Goal: Information Seeking & Learning: Learn about a topic

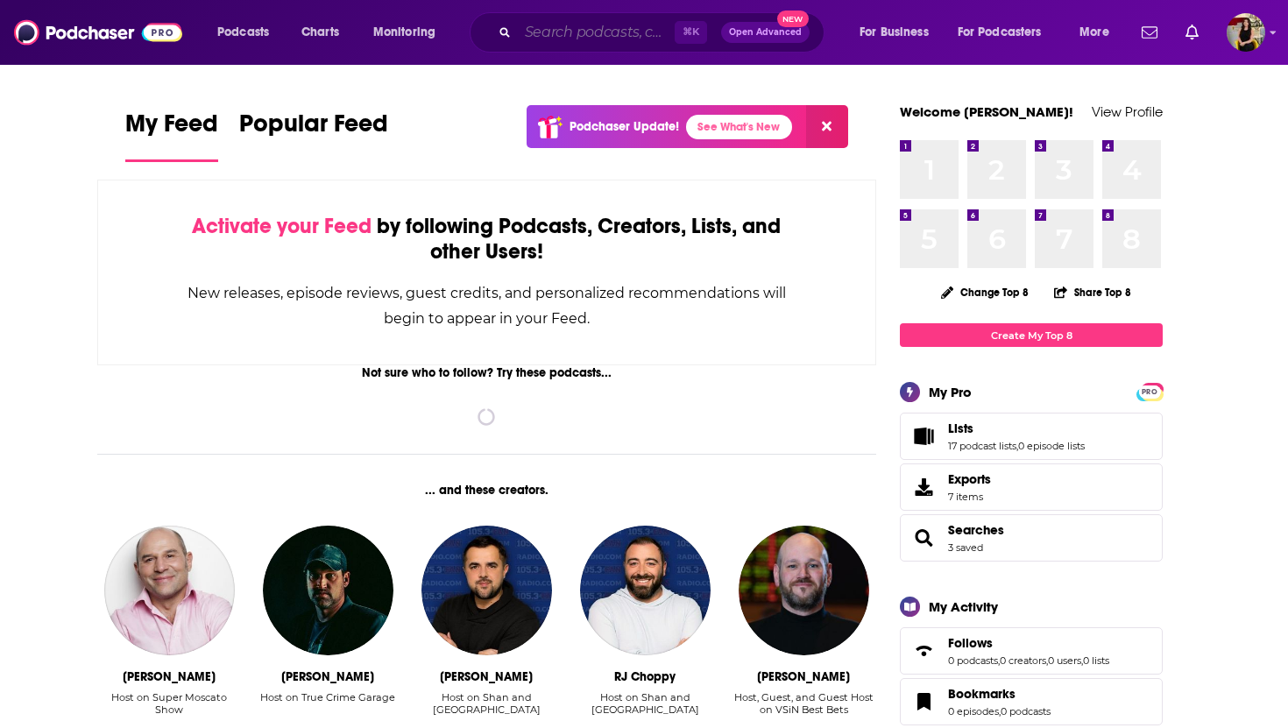
click at [526, 25] on input "Search podcasts, credits, & more..." at bounding box center [596, 32] width 157 height 28
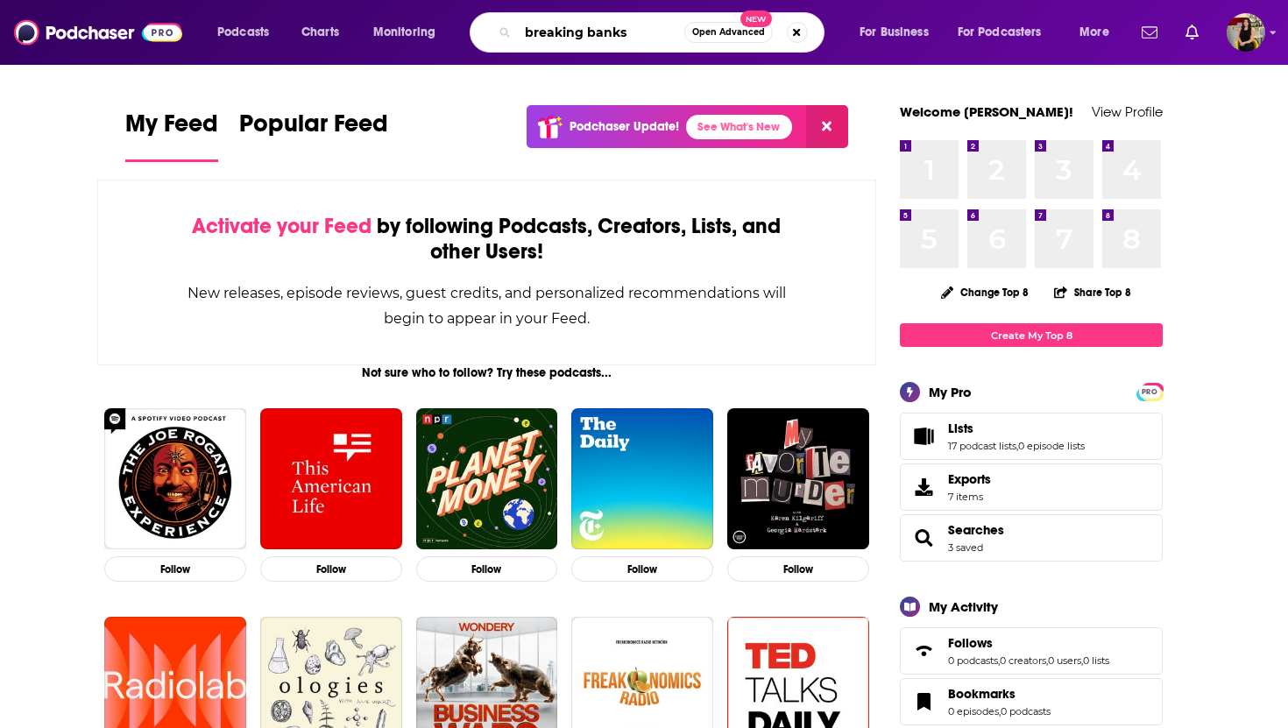
type input "breaking banks"
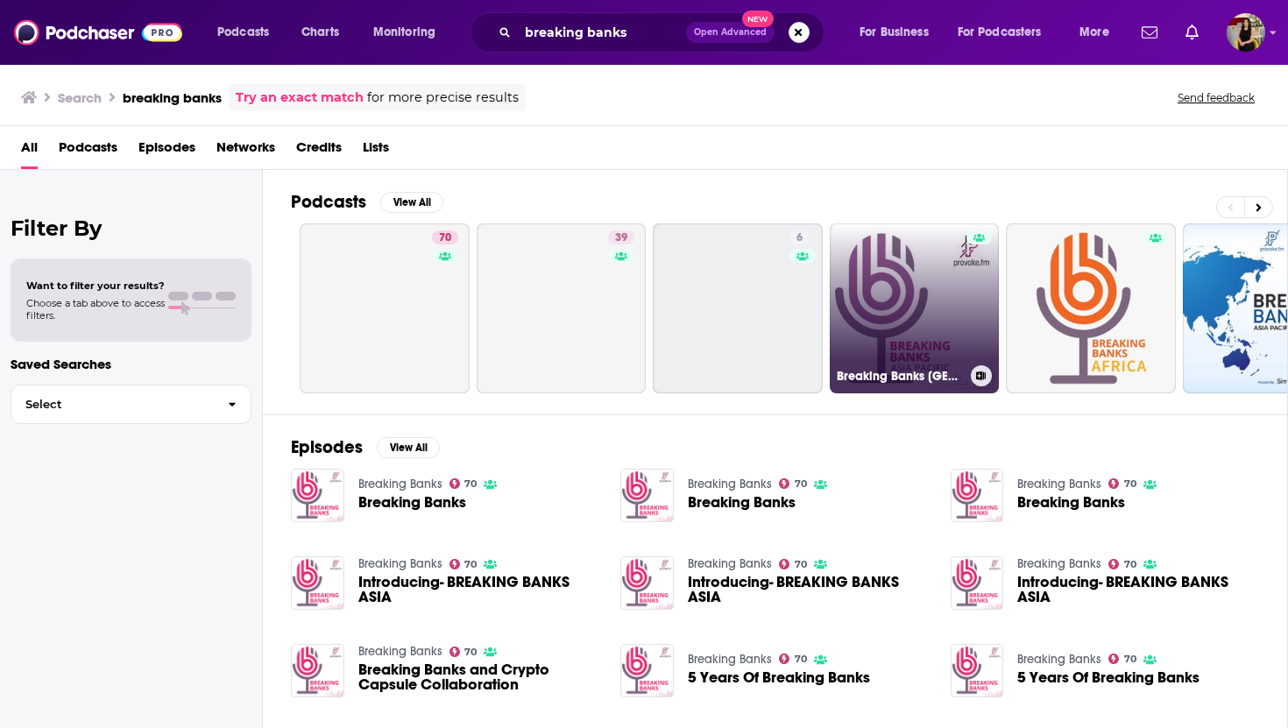
click at [785, 349] on link "Breaking Banks [GEOGRAPHIC_DATA]" at bounding box center [915, 308] width 170 height 170
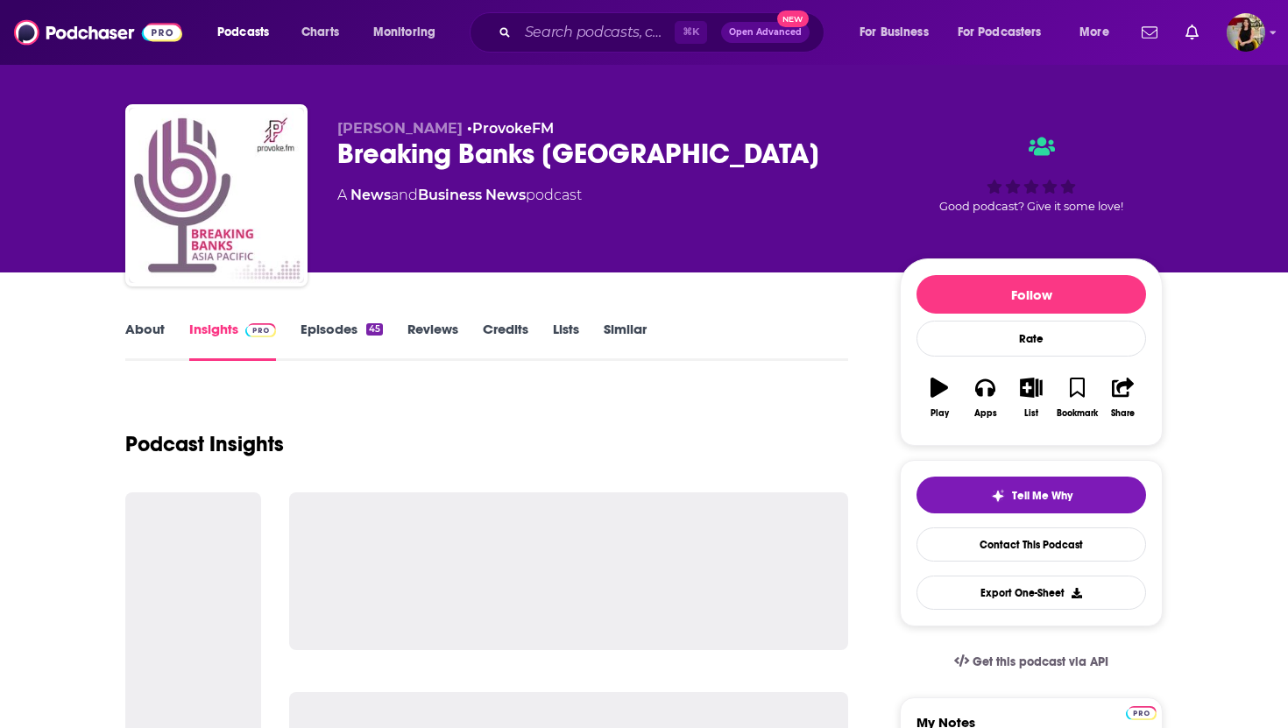
scroll to position [17, 0]
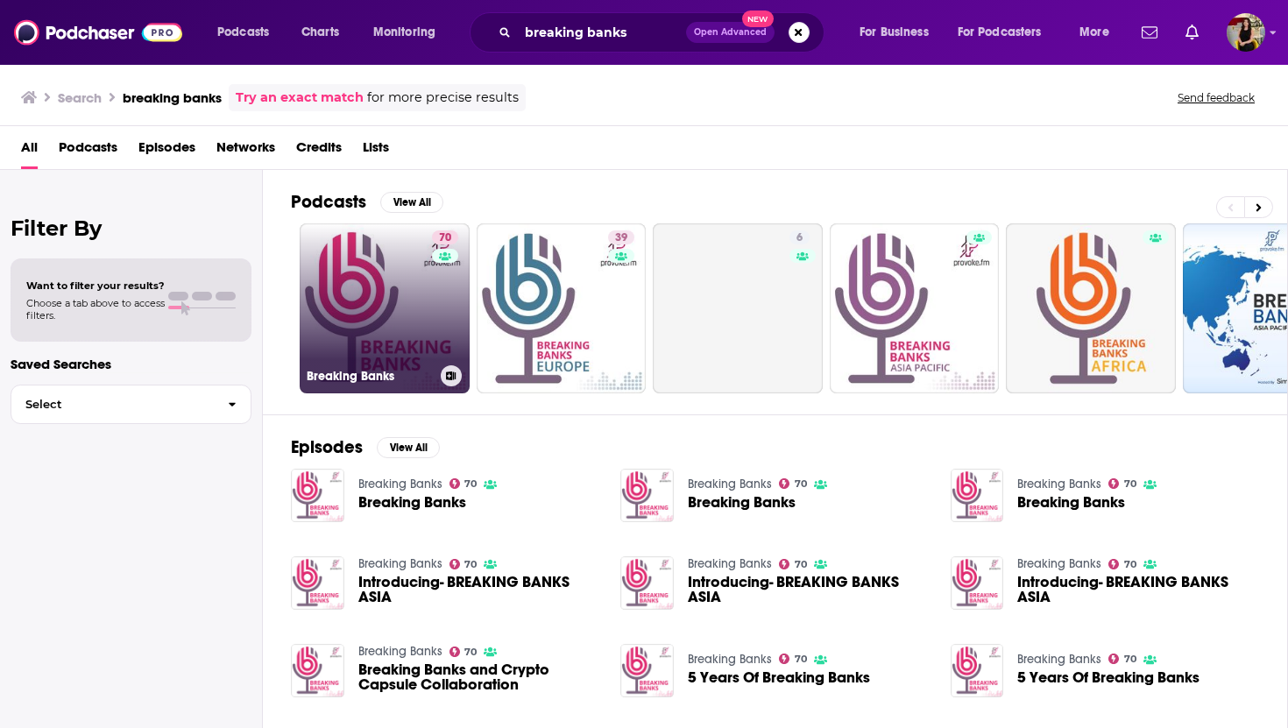
click at [400, 340] on link "70 Breaking Banks" at bounding box center [385, 308] width 170 height 170
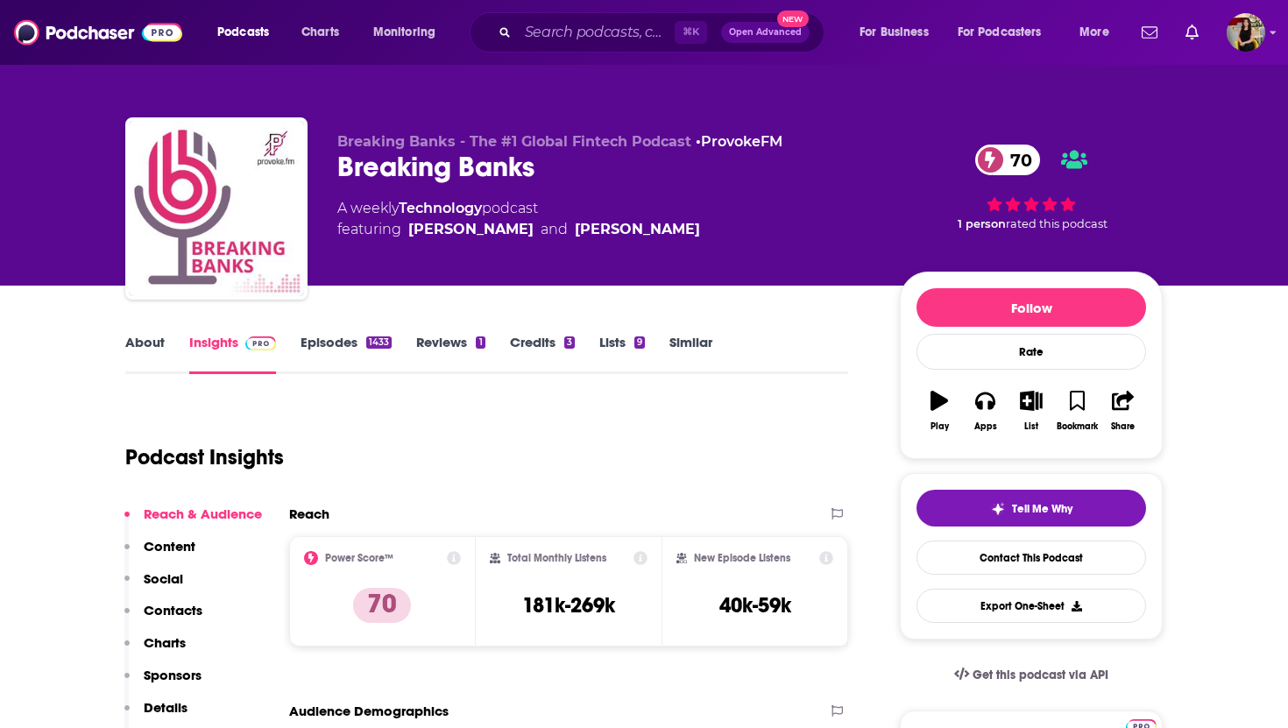
click at [149, 342] on link "About" at bounding box center [144, 354] width 39 height 40
